Goal: Communication & Community: Answer question/provide support

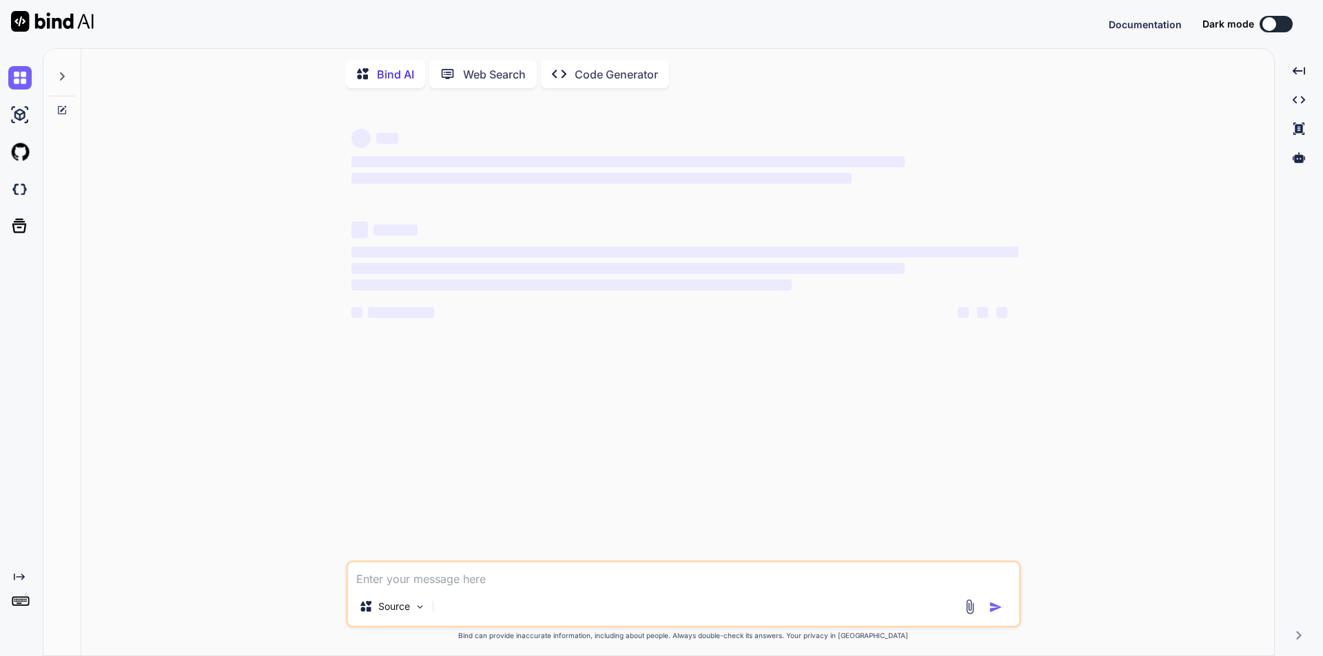
type textarea "x"
click at [459, 583] on textarea at bounding box center [683, 575] width 671 height 25
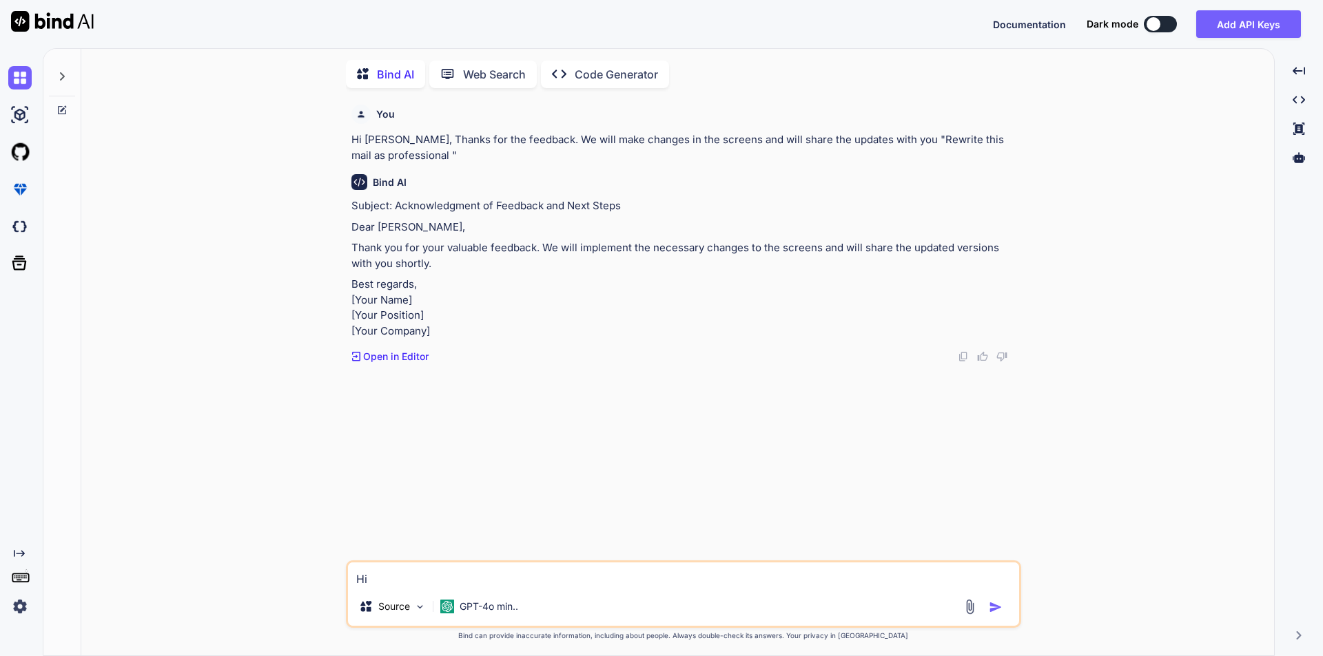
scroll to position [6, 0]
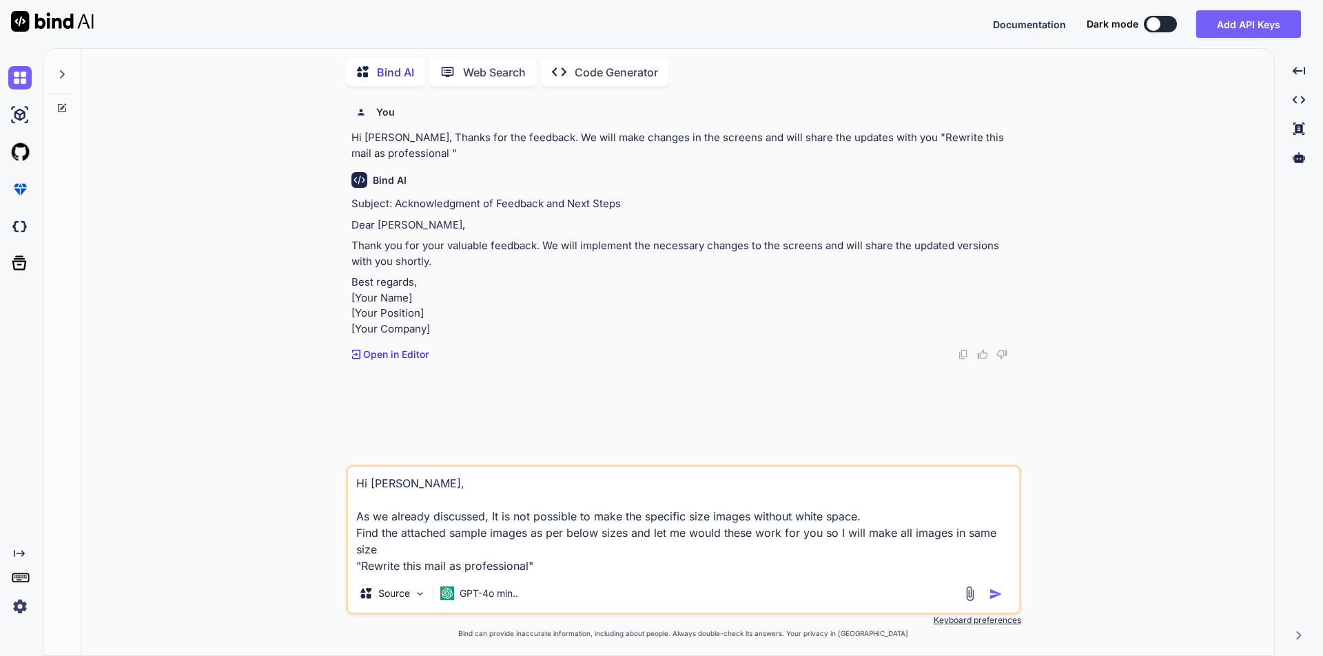
click at [402, 549] on textarea "Hi [PERSON_NAME], As we already discussed, It is not possible to make the speci…" at bounding box center [683, 520] width 671 height 107
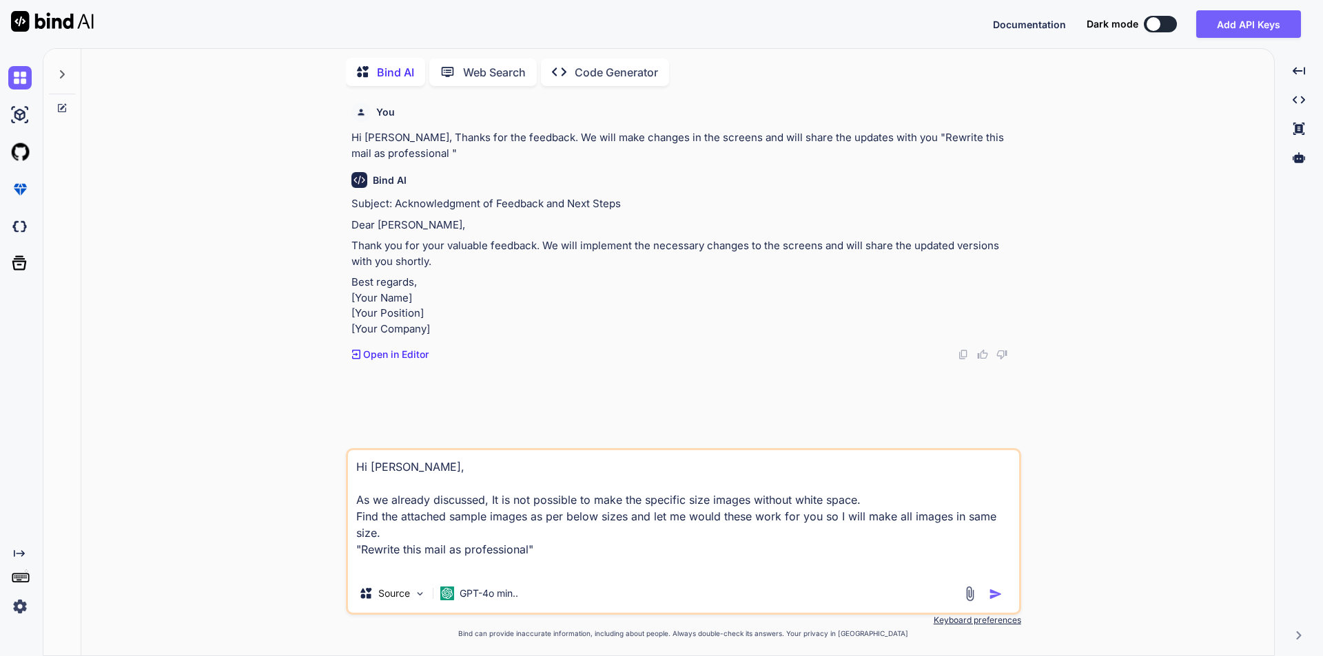
type textarea "Hi [PERSON_NAME], As we already discussed, It is not possible to make the speci…"
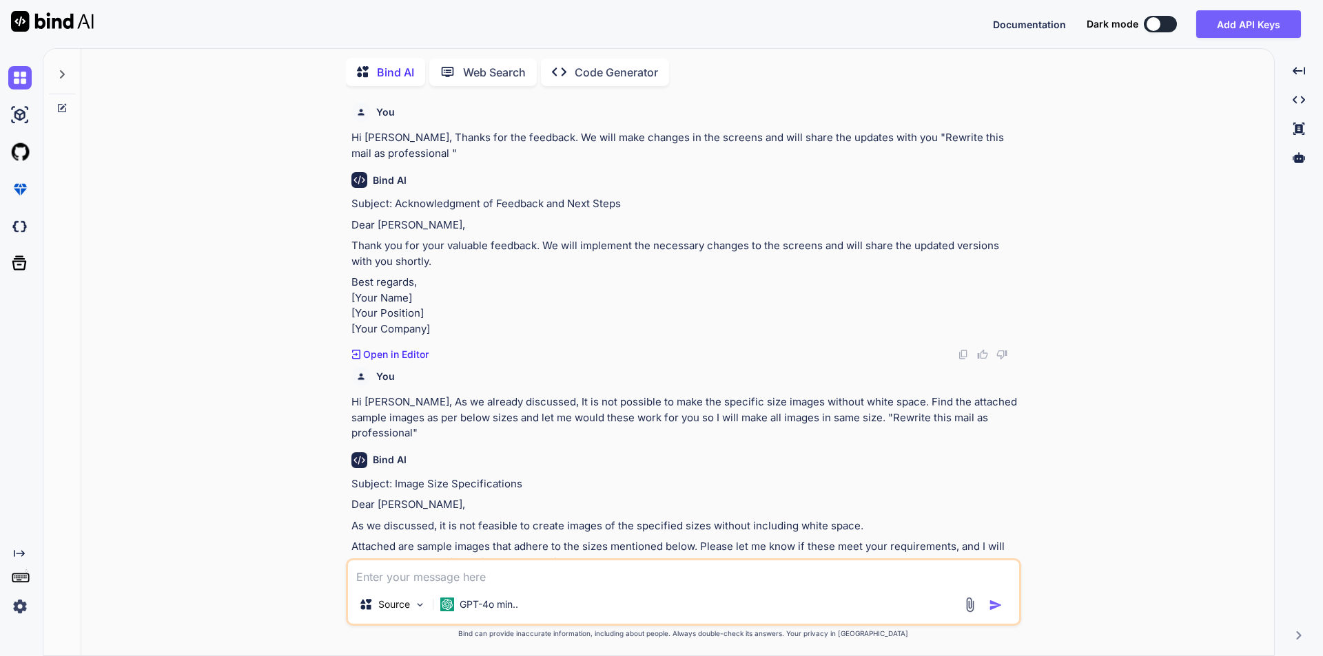
scroll to position [203, 0]
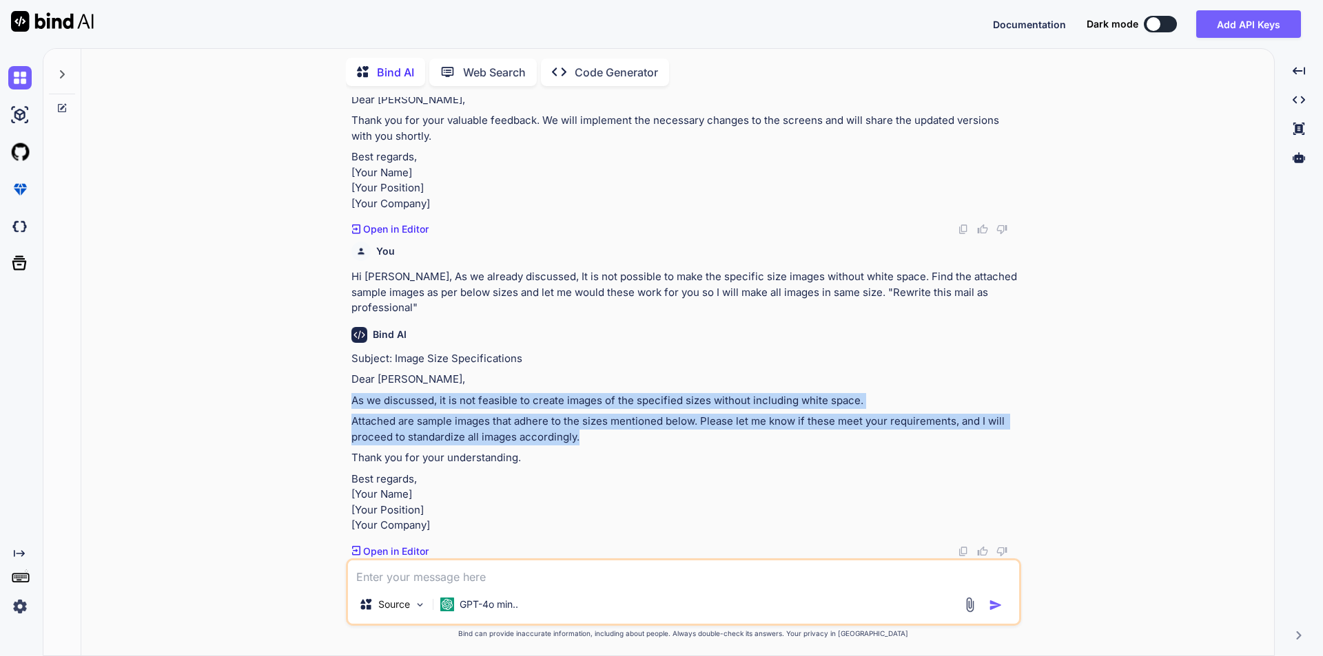
drag, startPoint x: 351, startPoint y: 353, endPoint x: 619, endPoint y: 398, distance: 271.8
click at [619, 398] on div "Subject: Image Size Specifications Dear [PERSON_NAME], As we discussed, it is n…" at bounding box center [684, 442] width 667 height 183
copy div "As we discussed, it is not feasible to create images of the specified sizes wit…"
